Goal: Information Seeking & Learning: Learn about a topic

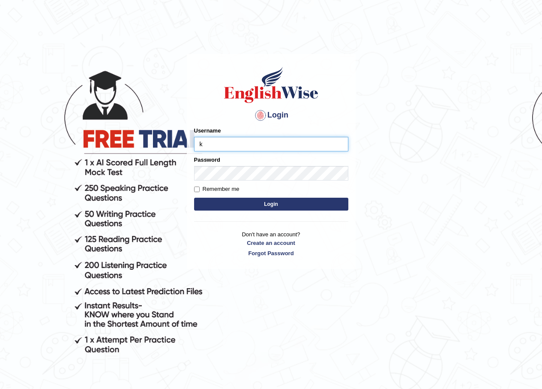
type input "KaewtaPumsuwan"
click at [289, 199] on button "Login" at bounding box center [271, 204] width 154 height 13
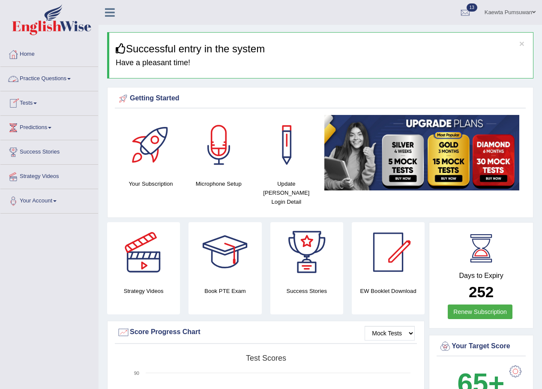
click at [66, 75] on link "Practice Questions" at bounding box center [49, 77] width 98 height 21
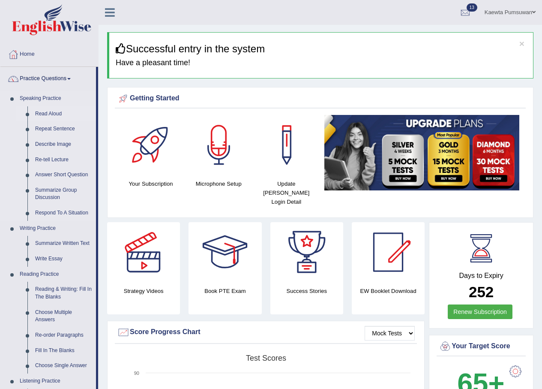
click at [50, 110] on link "Read Aloud" at bounding box center [63, 113] width 65 height 15
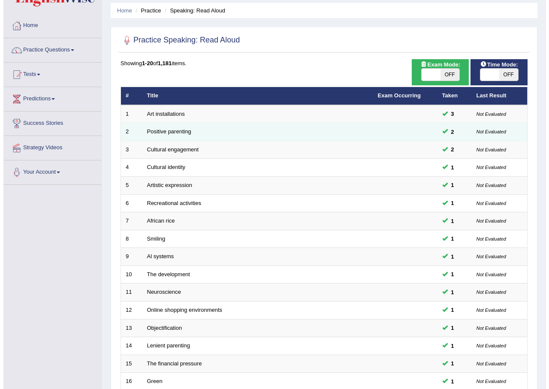
scroll to position [7, 0]
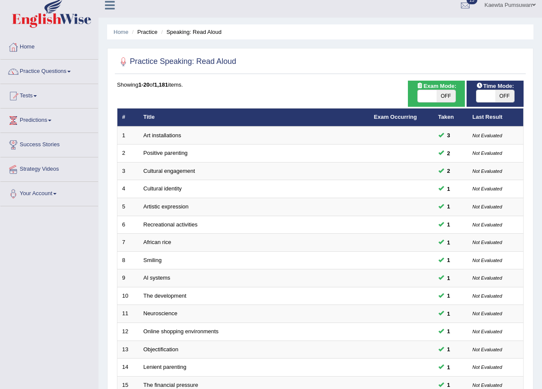
click at [445, 93] on span "OFF" at bounding box center [446, 96] width 19 height 12
checkbox input "true"
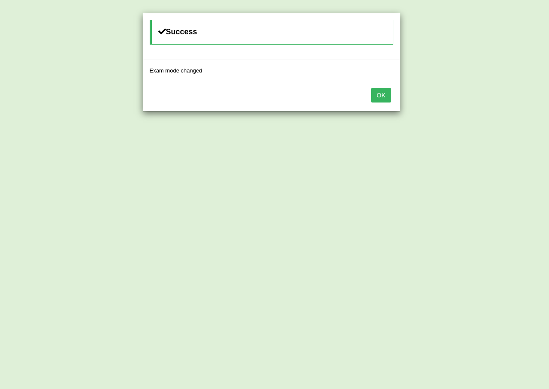
click at [380, 93] on button "OK" at bounding box center [381, 95] width 20 height 15
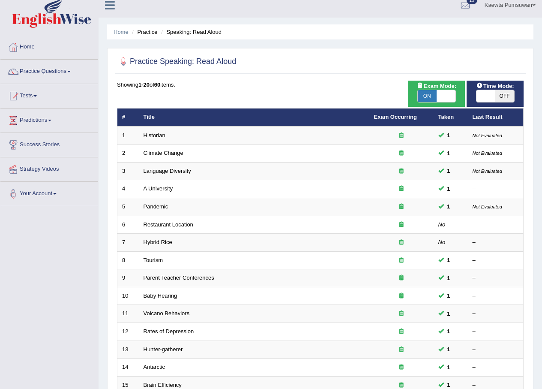
click at [499, 98] on span "OFF" at bounding box center [504, 96] width 19 height 12
checkbox input "true"
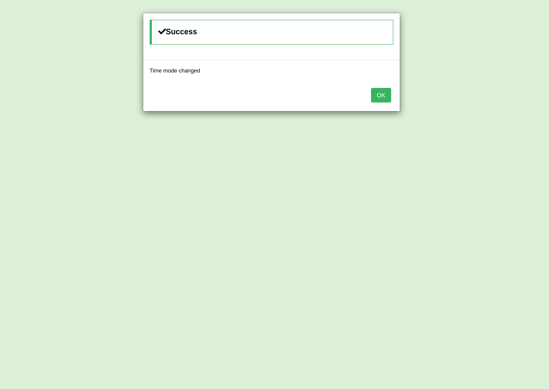
click at [377, 96] on button "OK" at bounding box center [381, 95] width 20 height 15
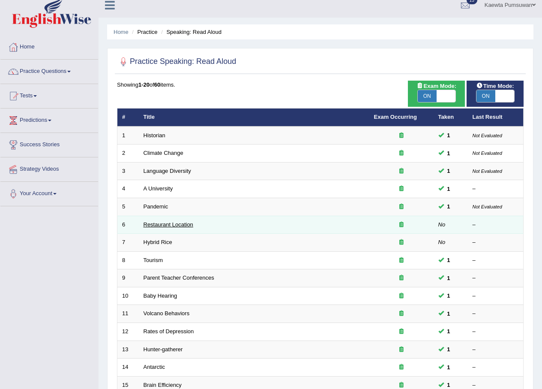
click at [160, 221] on link "Restaurant Location" at bounding box center [169, 224] width 50 height 6
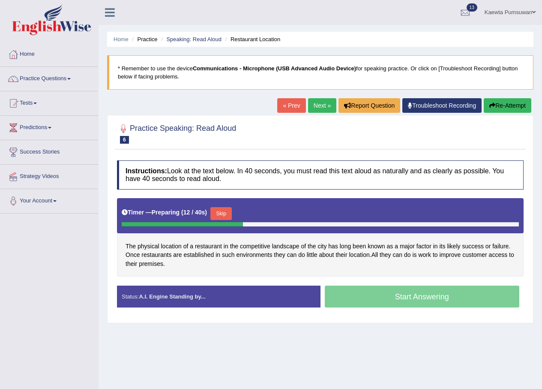
click at [224, 215] on button "Skip" at bounding box center [220, 213] width 21 height 13
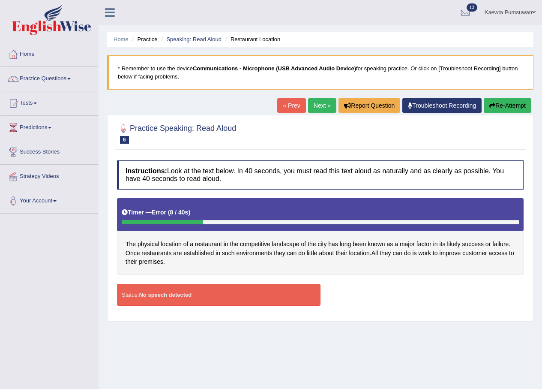
click at [313, 102] on link "Next »" at bounding box center [322, 105] width 28 height 15
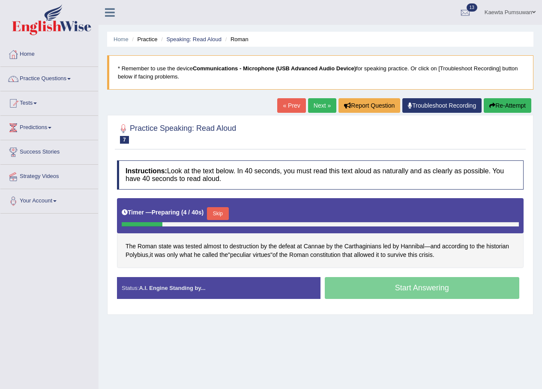
click at [216, 213] on button "Skip" at bounding box center [217, 213] width 21 height 13
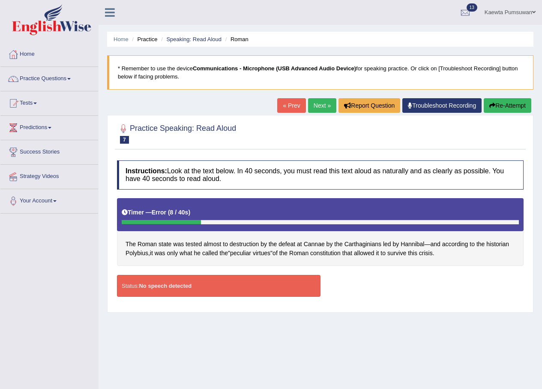
click at [324, 106] on link "Next »" at bounding box center [322, 105] width 28 height 15
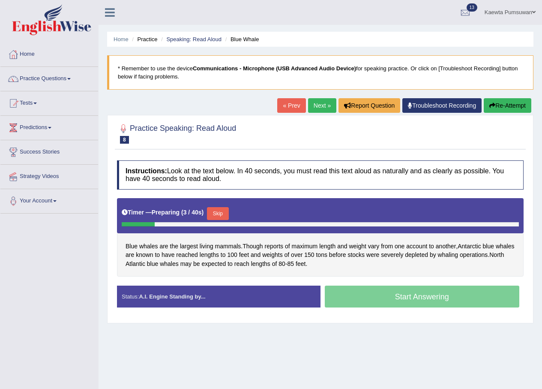
click at [219, 212] on button "Skip" at bounding box center [217, 213] width 21 height 13
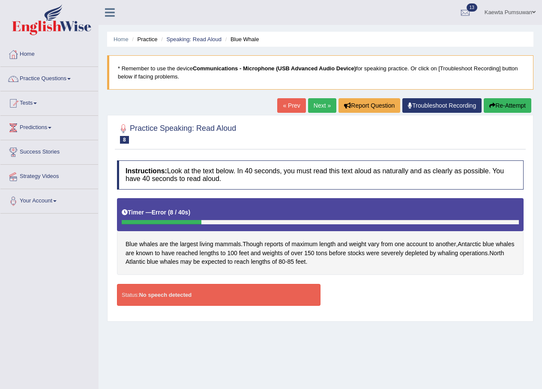
click at [284, 74] on blockquote "* Remember to use the device Communications - Microphone (USB Advanced Audio De…" at bounding box center [320, 72] width 426 height 34
click at [314, 102] on link "Next »" at bounding box center [322, 105] width 28 height 15
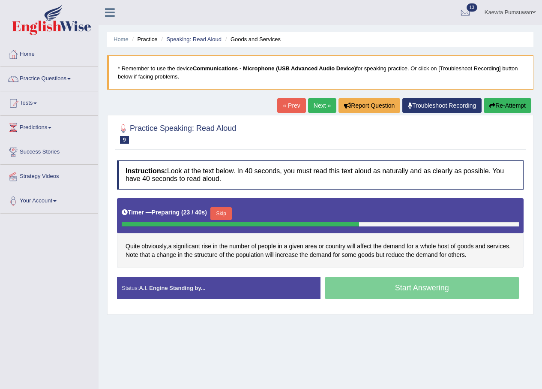
click at [429, 289] on div "Start Answering" at bounding box center [423, 289] width 204 height 24
click at [421, 286] on div "Start Answering" at bounding box center [423, 289] width 204 height 24
click at [223, 214] on button "Skip" at bounding box center [220, 213] width 21 height 13
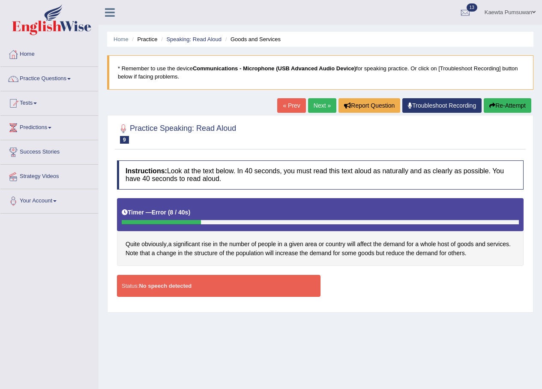
click at [230, 285] on div "Status: No speech detected" at bounding box center [219, 286] width 204 height 22
click at [450, 318] on div "Home Practice Speaking: Read Aloud Goods and Services * Remember to use the dev…" at bounding box center [321, 214] width 444 height 429
click at [535, 315] on div "Home Practice Speaking: Read Aloud Goods and Services * Remember to use the dev…" at bounding box center [321, 214] width 444 height 429
click at [535, 314] on div "Home Practice Speaking: Read Aloud Goods and Services * Remember to use the dev…" at bounding box center [321, 214] width 444 height 429
click at [535, 313] on div "Home Practice Speaking: Read Aloud Goods and Services * Remember to use the dev…" at bounding box center [321, 214] width 444 height 429
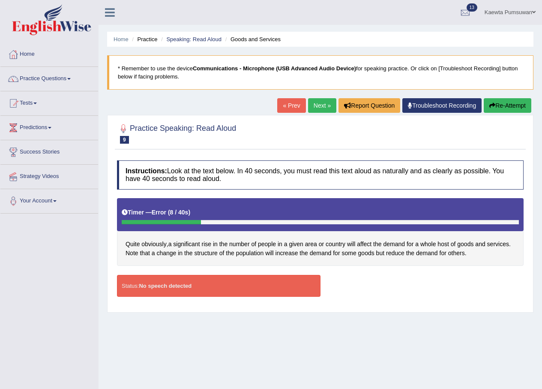
click at [535, 313] on div "Home Practice Speaking: Read Aloud Goods and Services * Remember to use the dev…" at bounding box center [321, 214] width 444 height 429
click at [287, 105] on link "« Prev" at bounding box center [291, 105] width 28 height 15
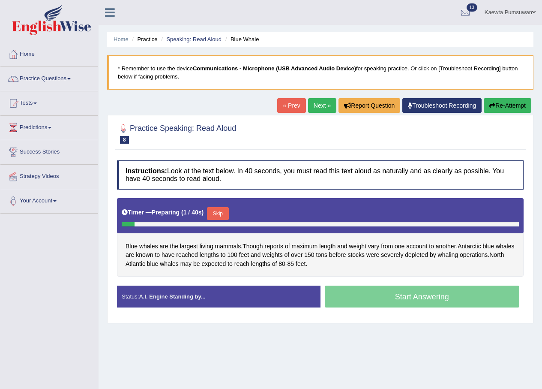
click at [220, 212] on button "Skip" at bounding box center [217, 213] width 21 height 13
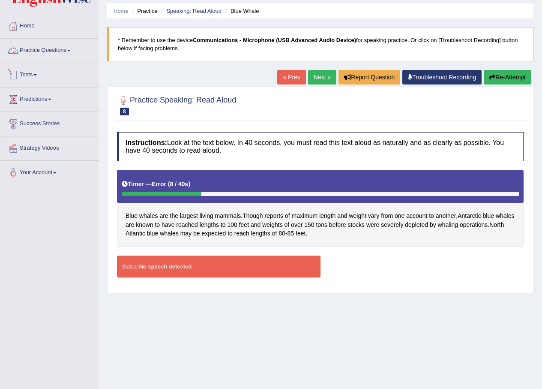
scroll to position [18, 0]
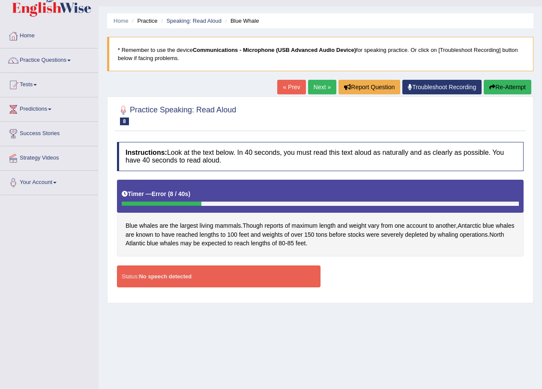
click at [501, 84] on button "Re-Attempt" at bounding box center [508, 87] width 48 height 15
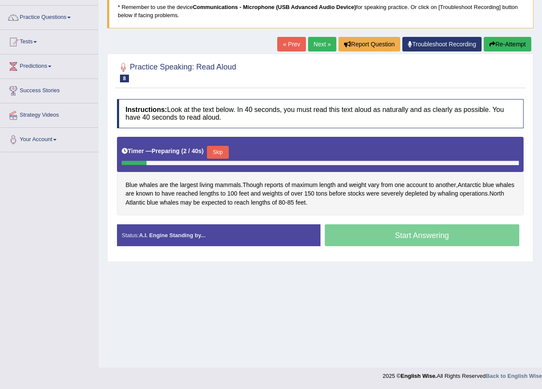
click at [223, 151] on button "Skip" at bounding box center [217, 152] width 21 height 13
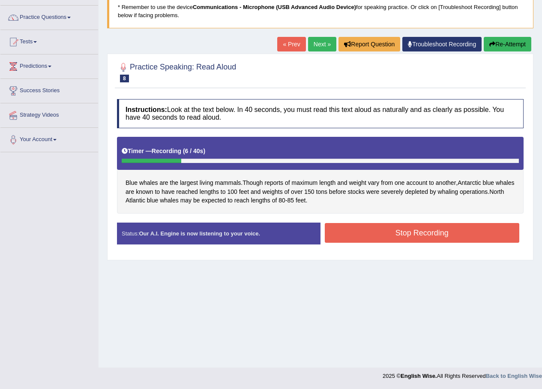
click at [411, 234] on button "Stop Recording" at bounding box center [422, 233] width 195 height 20
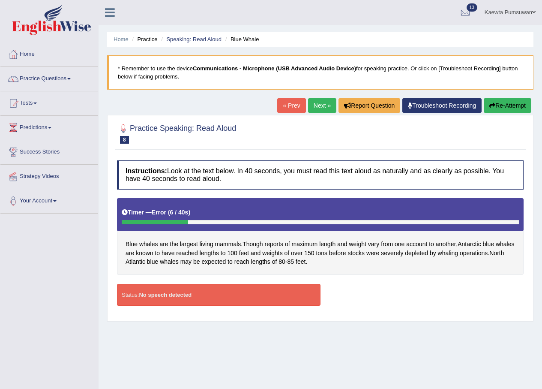
click at [441, 108] on link "Troubleshoot Recording" at bounding box center [441, 105] width 79 height 15
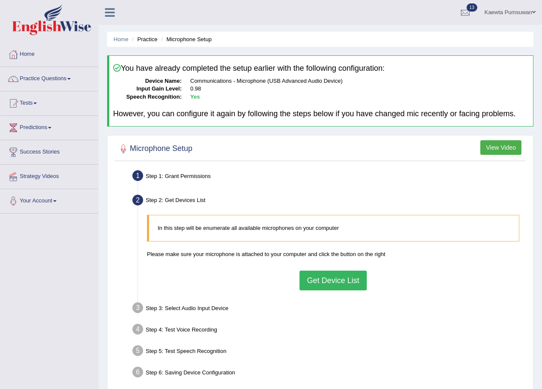
click at [529, 8] on link "Kaewta Pumsuwan" at bounding box center [510, 11] width 64 height 22
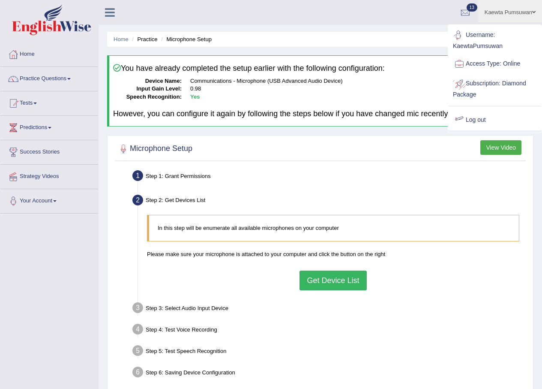
click at [473, 122] on link "Log out" at bounding box center [495, 120] width 93 height 20
